Goal: Task Accomplishment & Management: Manage account settings

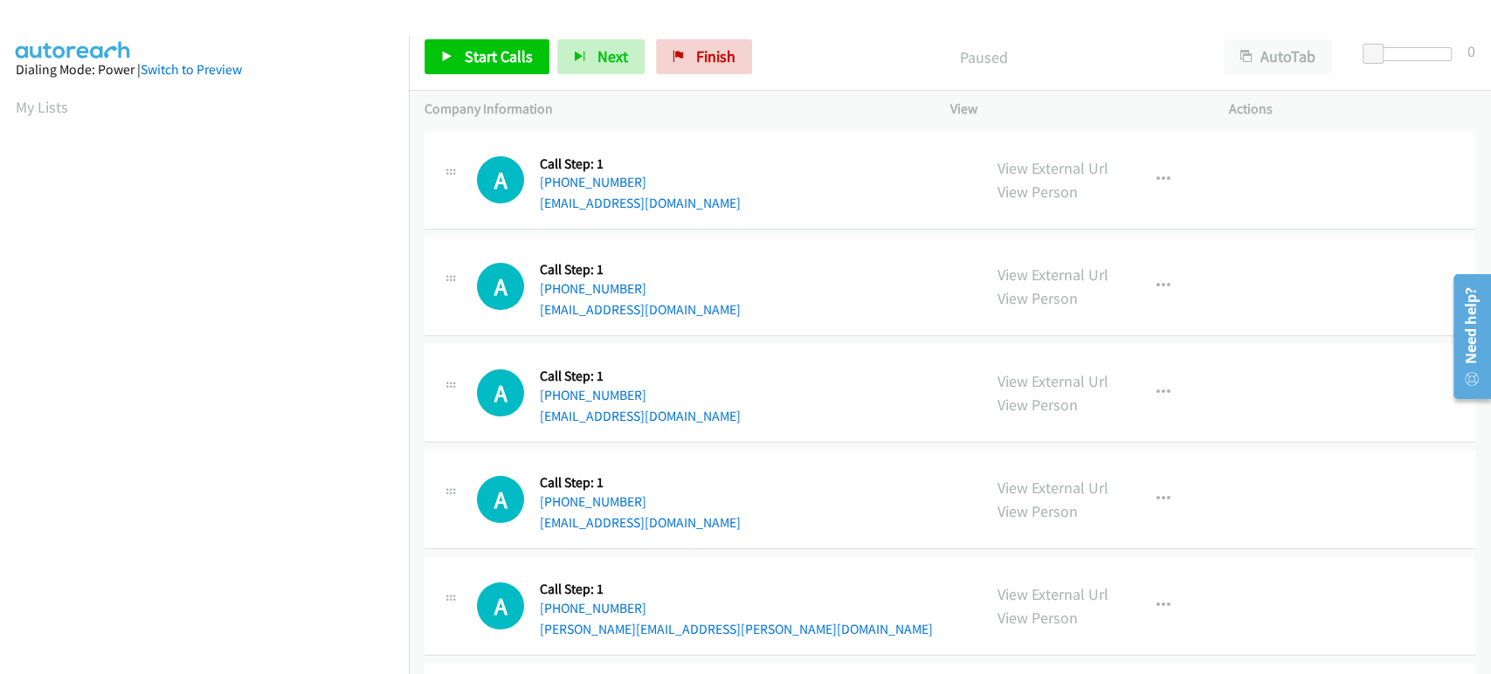
scroll to position [307, 0]
click at [685, 49] on link "Finish" at bounding box center [704, 56] width 96 height 35
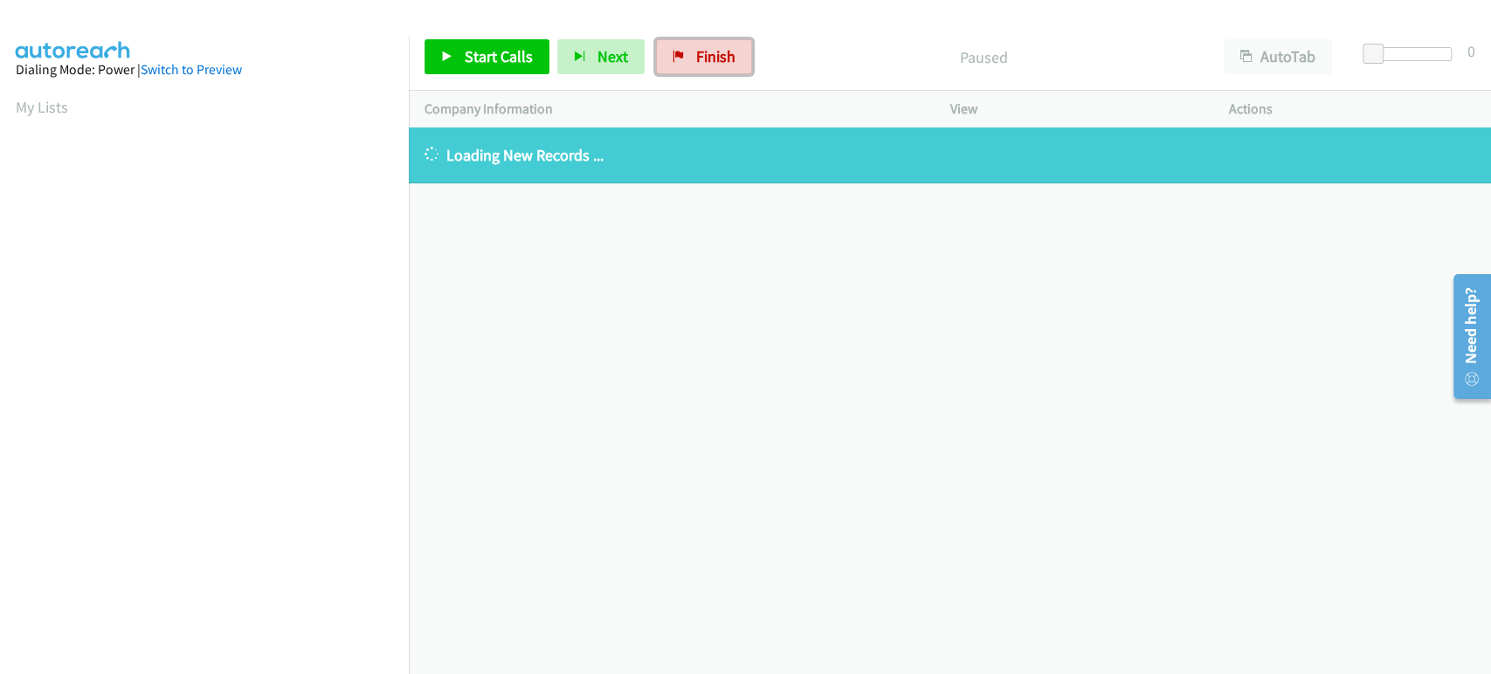
drag, startPoint x: 702, startPoint y: 47, endPoint x: 825, endPoint y: 82, distance: 127.2
click at [703, 47] on span "Finish" at bounding box center [715, 56] width 39 height 20
drag, startPoint x: 692, startPoint y: 54, endPoint x: 343, endPoint y: 132, distance: 357.2
click at [696, 54] on span "Finish" at bounding box center [715, 56] width 39 height 20
drag, startPoint x: 731, startPoint y: 67, endPoint x: 819, endPoint y: 76, distance: 87.8
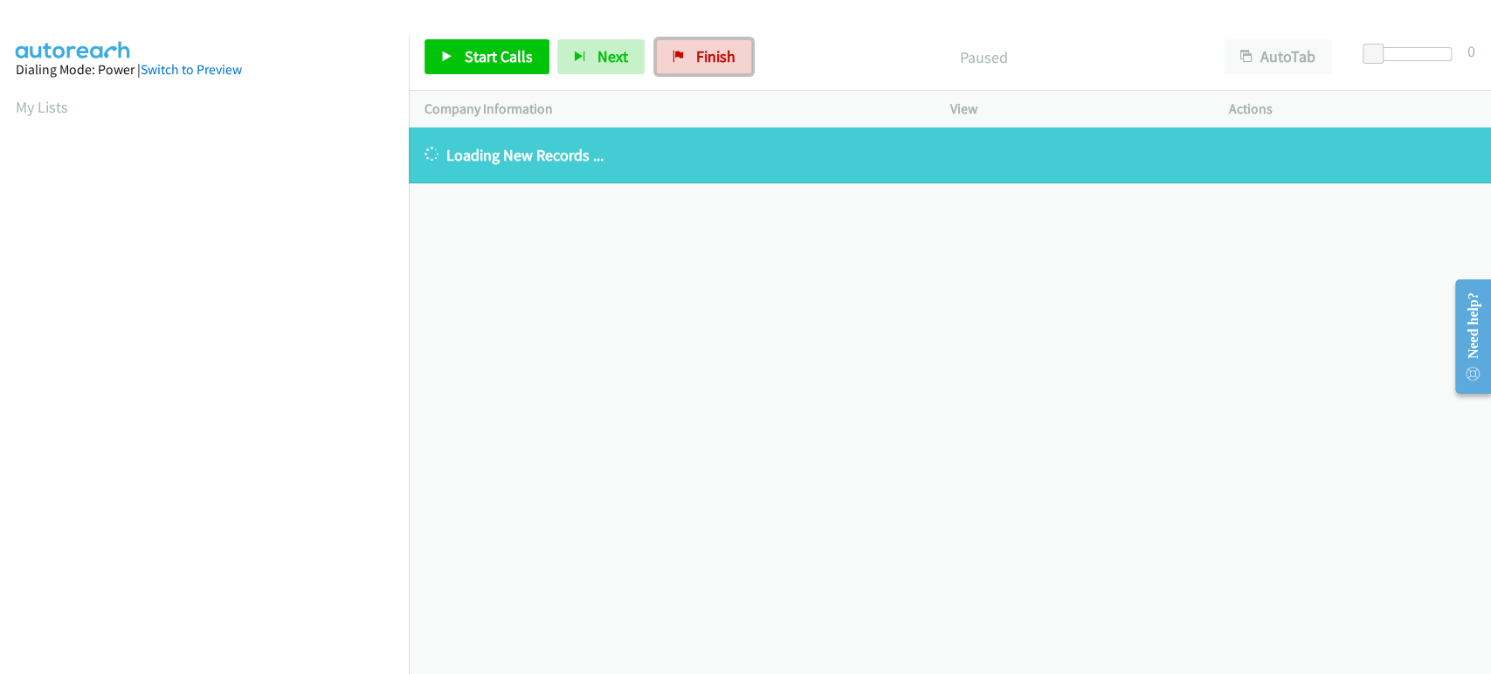
click at [731, 67] on link "Finish" at bounding box center [704, 56] width 96 height 35
drag, startPoint x: 705, startPoint y: 69, endPoint x: 834, endPoint y: 67, distance: 129.3
click at [705, 69] on link "Finish" at bounding box center [704, 56] width 96 height 35
click at [673, 47] on link "Finish" at bounding box center [704, 56] width 96 height 35
drag, startPoint x: 728, startPoint y: 51, endPoint x: 813, endPoint y: 68, distance: 87.4
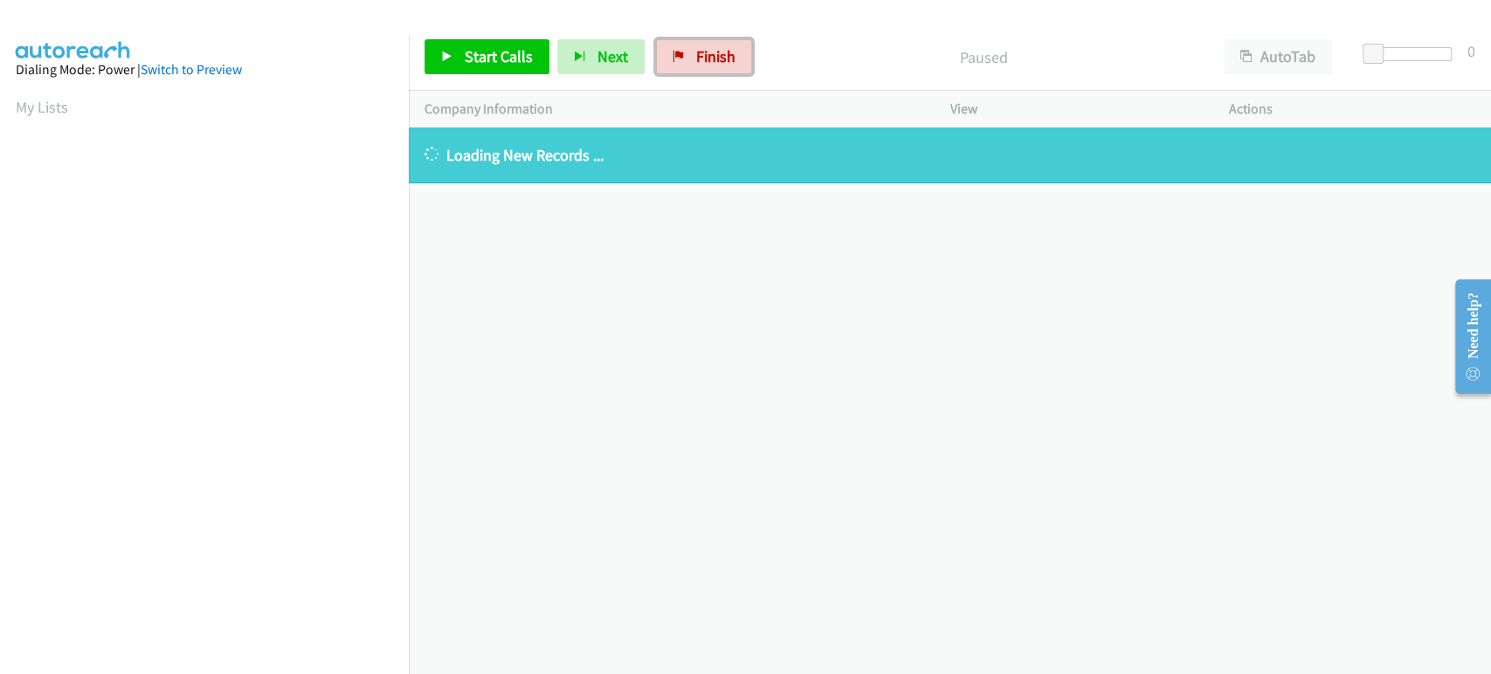
click at [728, 51] on span "Finish" at bounding box center [715, 56] width 39 height 20
click at [706, 69] on link "Finish" at bounding box center [704, 56] width 96 height 35
click at [822, 69] on div "Paused" at bounding box center [984, 56] width 448 height 35
click at [516, 73] on link "Start Calls" at bounding box center [487, 56] width 125 height 35
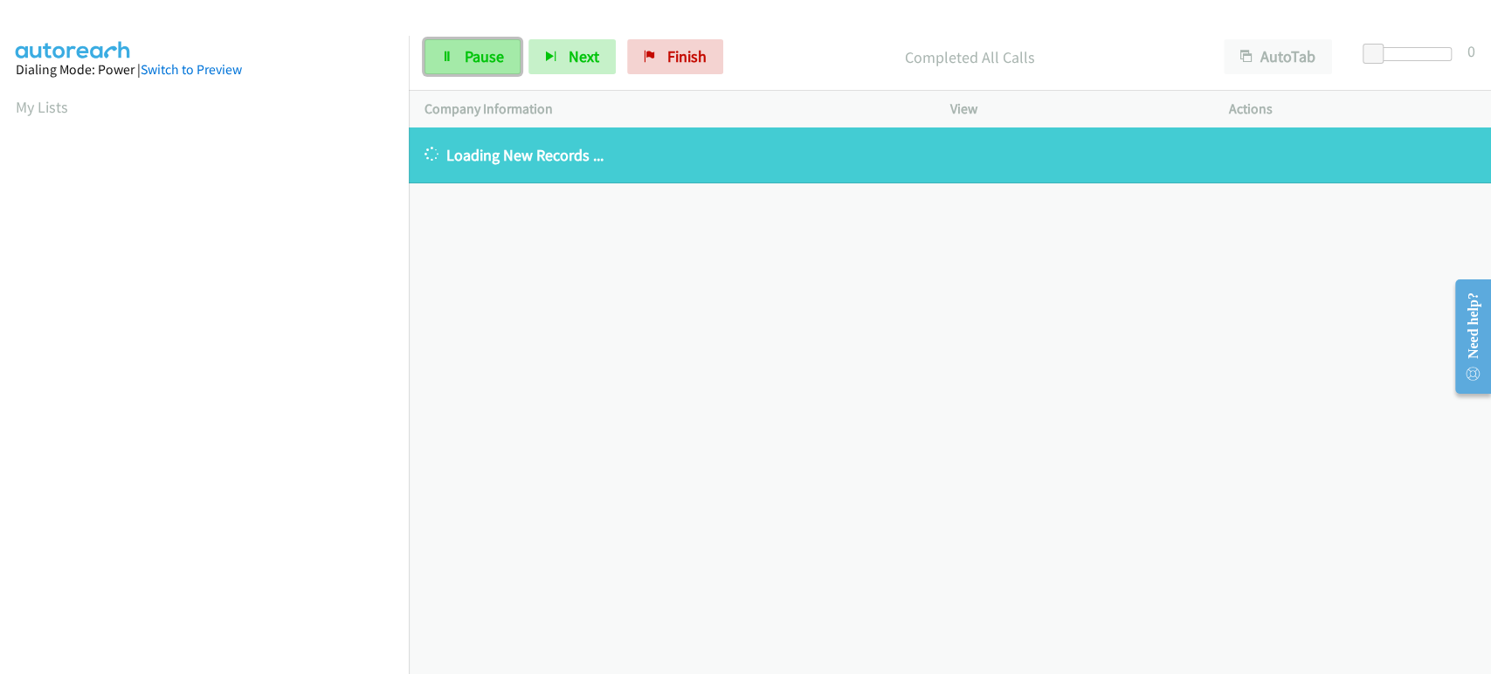
click at [480, 65] on span "Pause" at bounding box center [484, 56] width 39 height 20
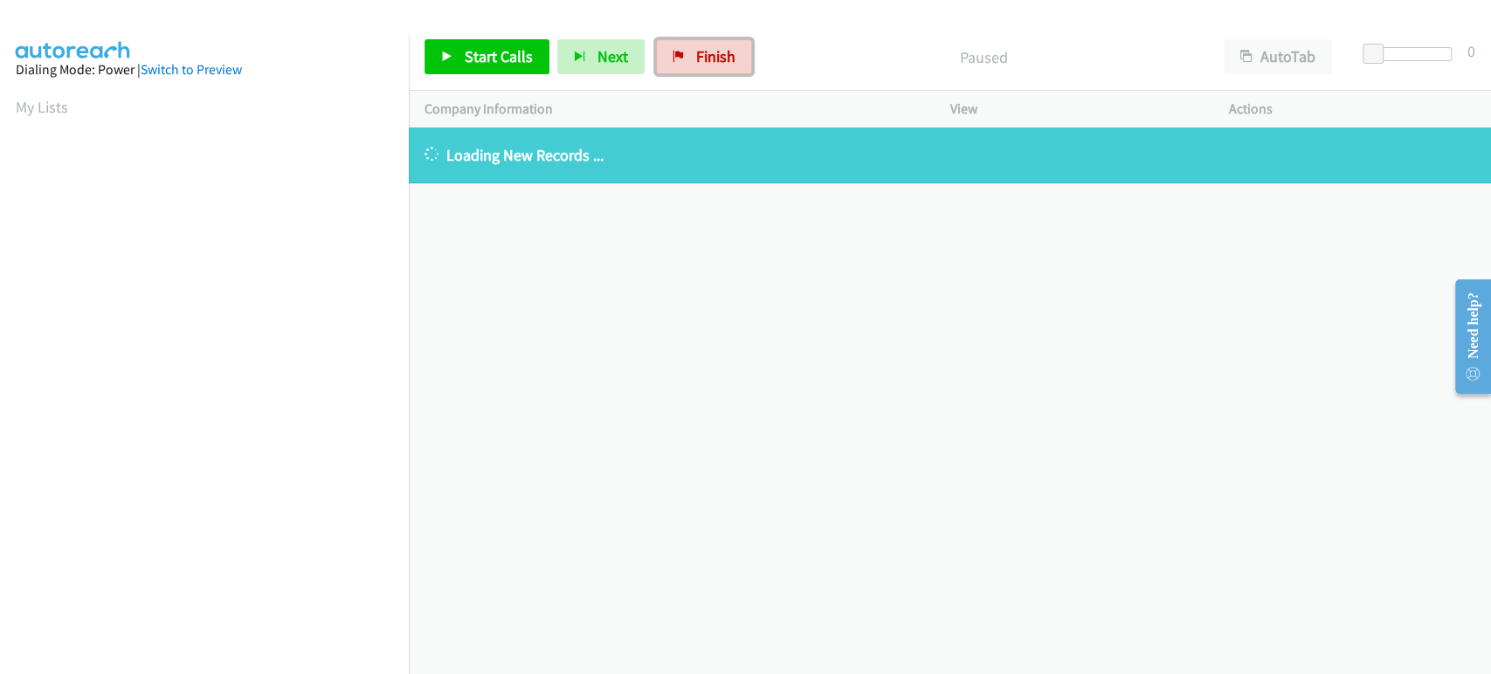
drag, startPoint x: 694, startPoint y: 54, endPoint x: 824, endPoint y: 75, distance: 131.9
click at [696, 54] on span "Finish" at bounding box center [715, 56] width 39 height 20
drag, startPoint x: 714, startPoint y: 67, endPoint x: 771, endPoint y: 119, distance: 76.7
click at [714, 67] on link "Finish" at bounding box center [704, 56] width 96 height 35
click at [721, 67] on link "Finish" at bounding box center [704, 56] width 96 height 35
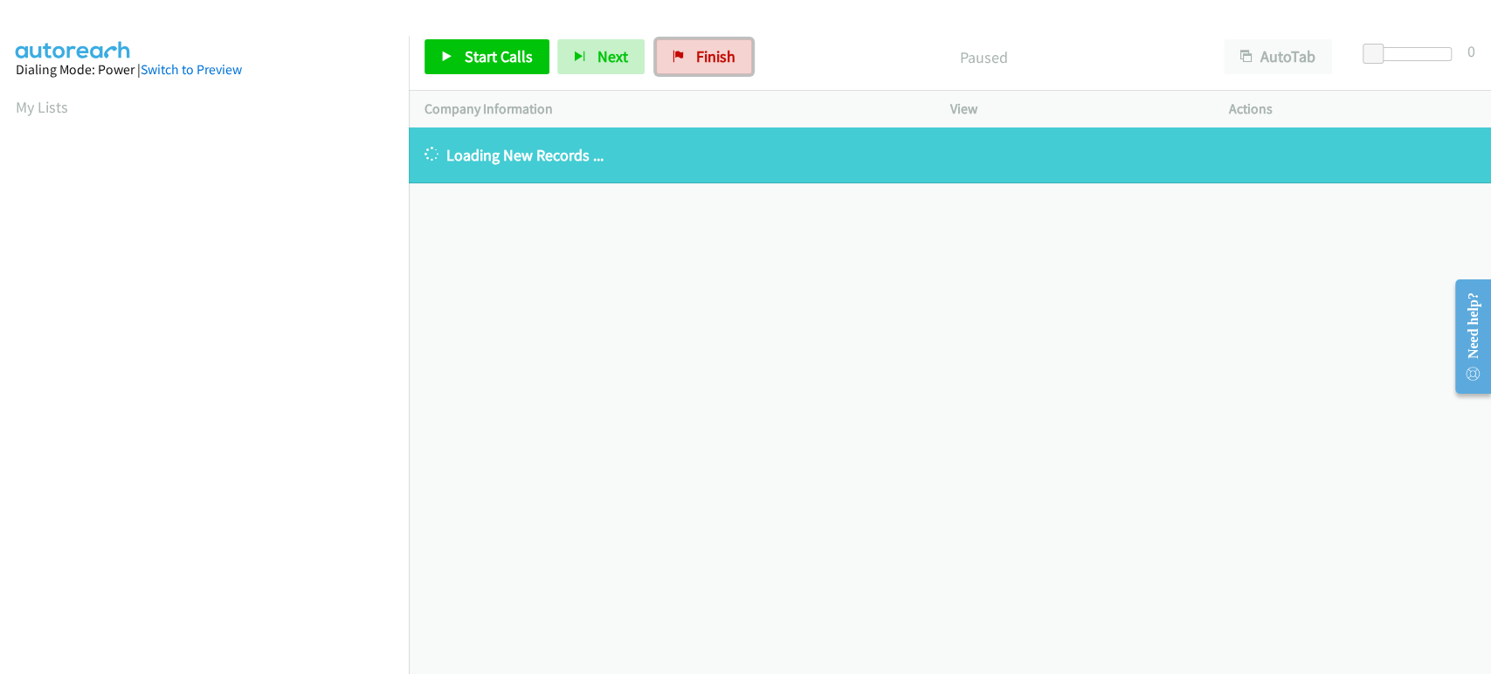
drag, startPoint x: 709, startPoint y: 59, endPoint x: 820, endPoint y: 66, distance: 111.2
click at [709, 59] on span "Finish" at bounding box center [715, 56] width 39 height 20
drag, startPoint x: 697, startPoint y: 63, endPoint x: 811, endPoint y: 73, distance: 114.0
click at [697, 63] on span "Finish" at bounding box center [715, 56] width 39 height 20
click at [706, 61] on span "Finish" at bounding box center [715, 56] width 39 height 20
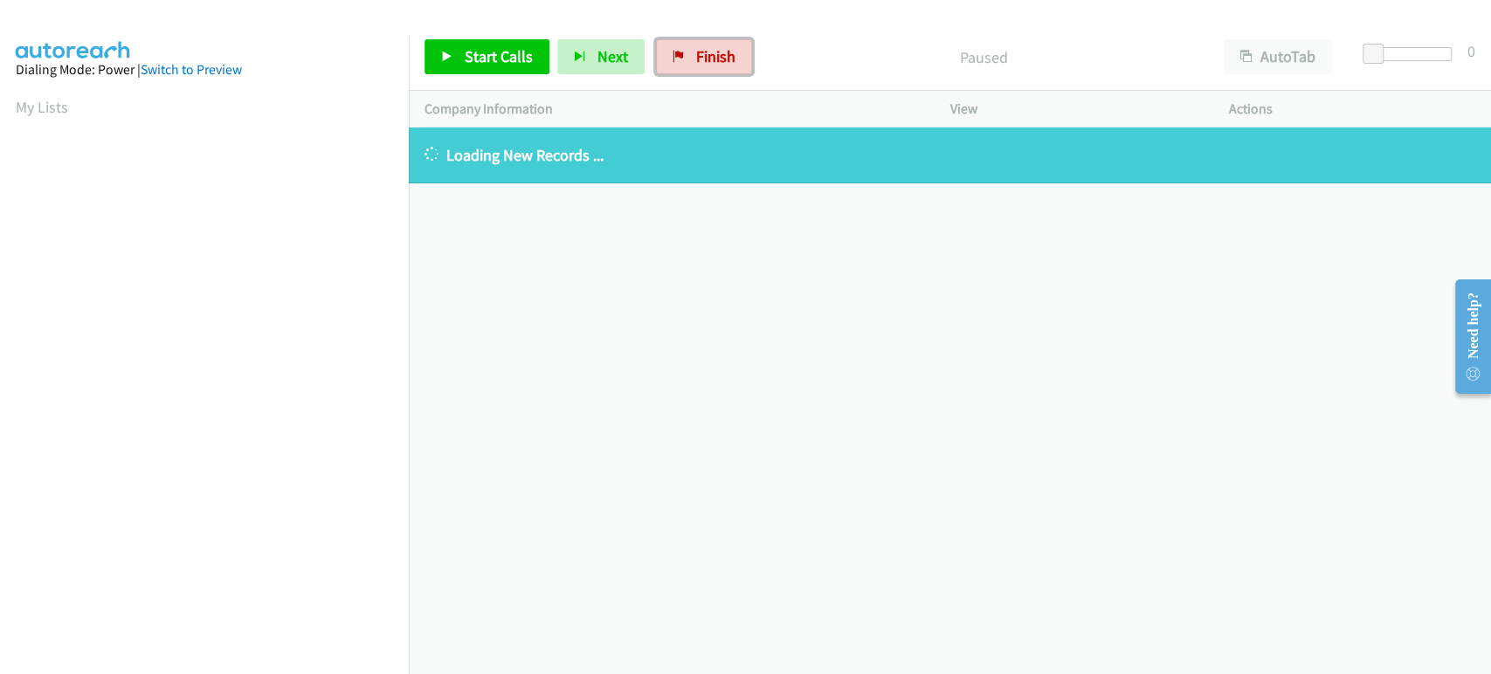
drag, startPoint x: 697, startPoint y: 54, endPoint x: 847, endPoint y: 66, distance: 150.8
click at [697, 54] on span "Finish" at bounding box center [715, 56] width 39 height 20
